Goal: Information Seeking & Learning: Learn about a topic

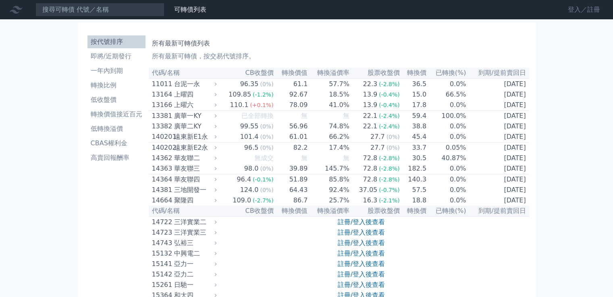
click at [580, 4] on link "登入／註冊" at bounding box center [583, 9] width 45 height 13
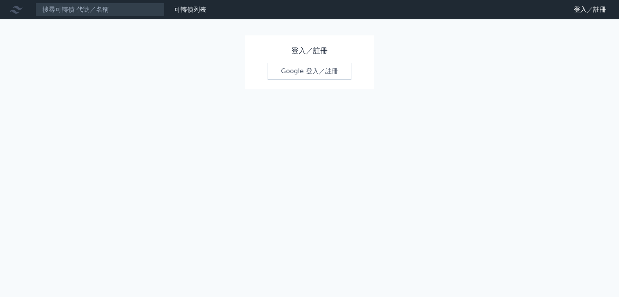
click at [300, 71] on link "Google 登入／註冊" at bounding box center [310, 71] width 84 height 17
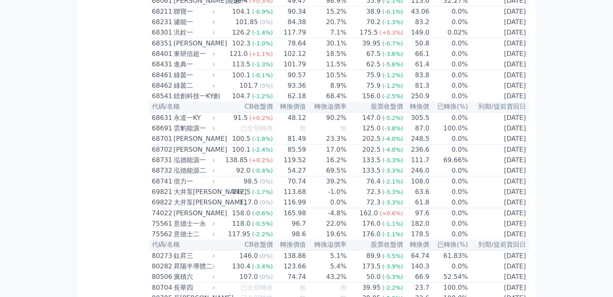
scroll to position [4735, 0]
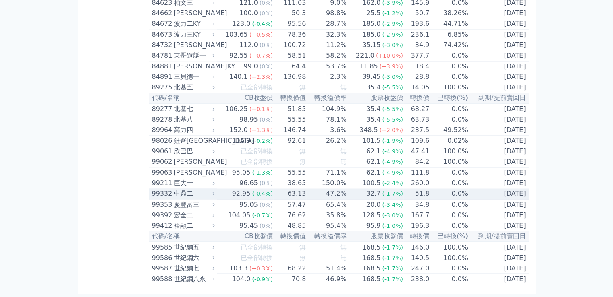
click at [181, 189] on div "中鼎二" at bounding box center [193, 194] width 39 height 10
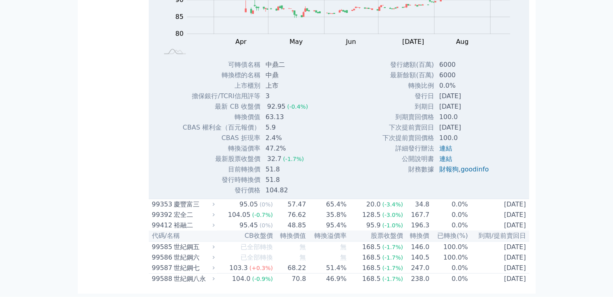
scroll to position [4905, 0]
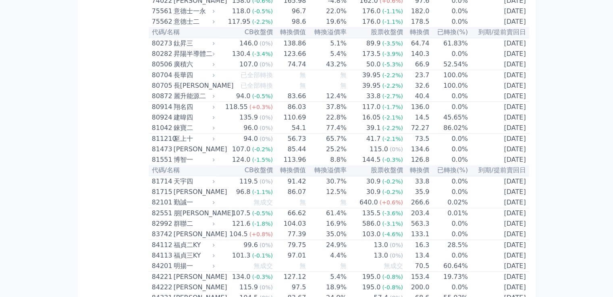
scroll to position [4170, 0]
